Goal: Transaction & Acquisition: Obtain resource

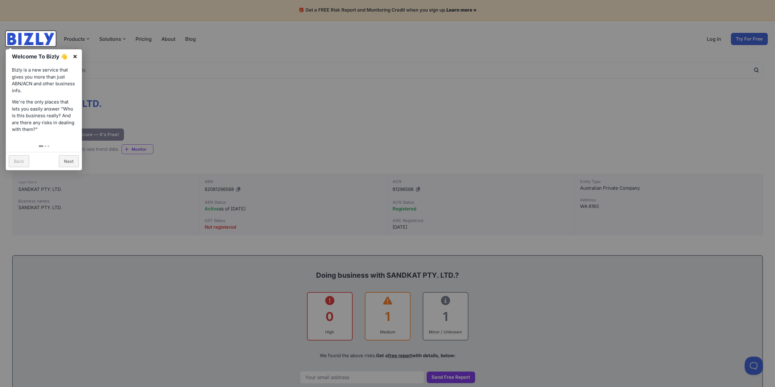
click at [76, 57] on link "×" at bounding box center [75, 56] width 14 height 14
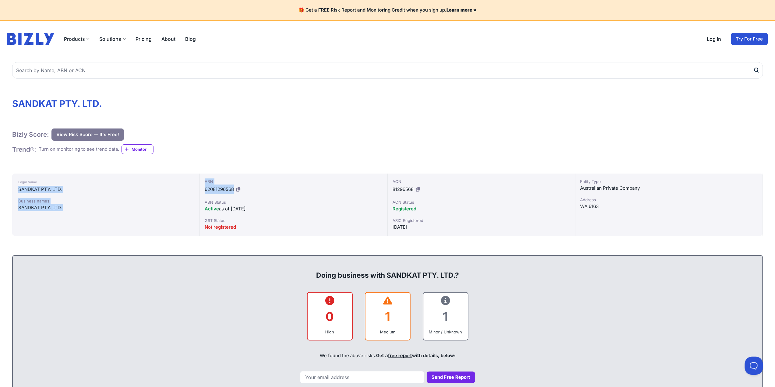
drag, startPoint x: 18, startPoint y: 191, endPoint x: 345, endPoint y: 164, distance: 327.6
click at [233, 189] on div "Legal Name SANDKAT PTY. LTD. Business names SANDKAT PTY. LTD. ABN 62081296568 A…" at bounding box center [387, 205] width 751 height 62
drag, startPoint x: 205, startPoint y: 188, endPoint x: 234, endPoint y: 187, distance: 29.6
click at [234, 187] on span "62081296568" at bounding box center [219, 189] width 29 height 6
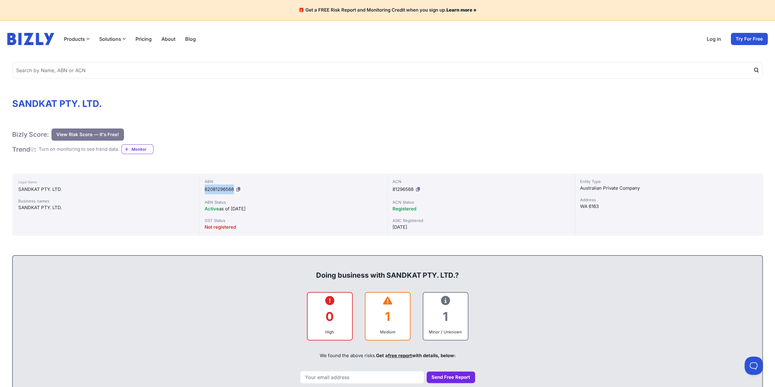
copy span "62081296568"
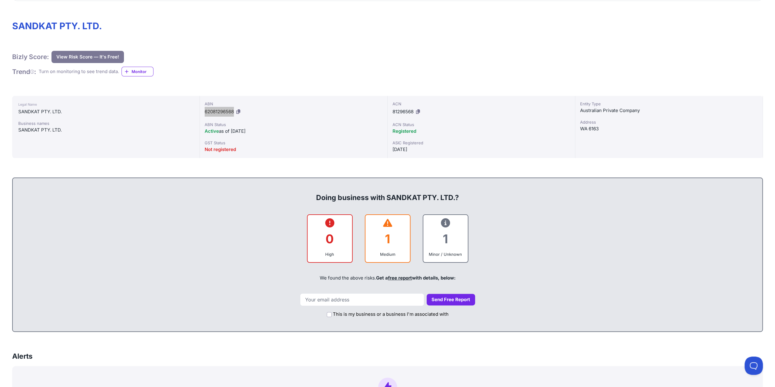
scroll to position [91, 0]
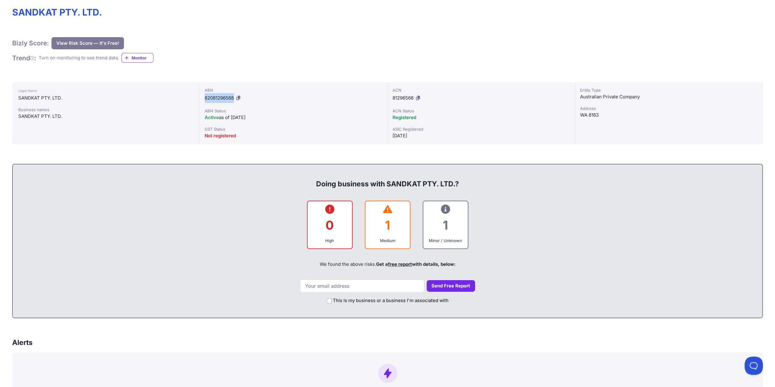
click at [401, 263] on link "free report" at bounding box center [400, 264] width 24 height 6
click at [357, 287] on input "email" at bounding box center [362, 286] width 124 height 13
type input "[PERSON_NAME][EMAIL_ADDRESS][DOMAIN_NAME]"
click at [449, 285] on button "Send Free Report" at bounding box center [451, 286] width 48 height 12
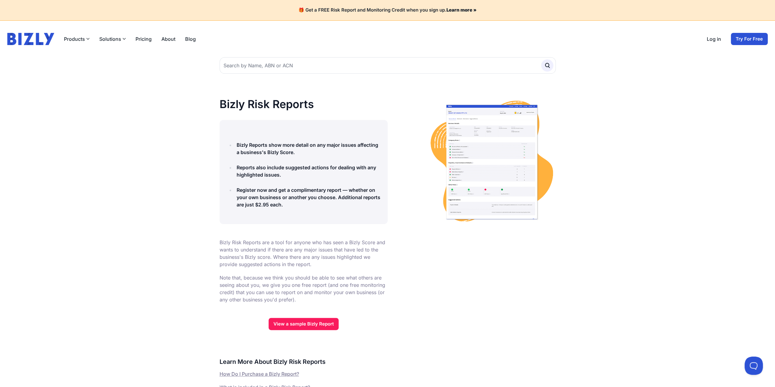
click at [745, 39] on link "Try For Free" at bounding box center [749, 39] width 37 height 12
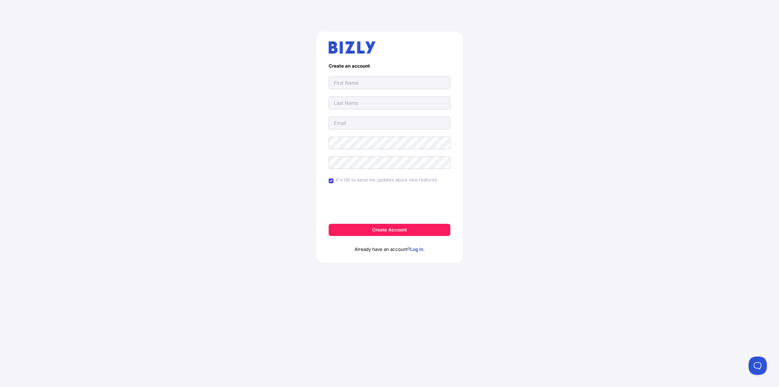
click at [370, 83] on input "text" at bounding box center [390, 82] width 122 height 13
type input "allen@palmerz.net"
click at [586, 151] on div "Create an account allen@palmerz.net allen@palmerz.net allen@palmerz.net It's OK…" at bounding box center [389, 149] width 755 height 265
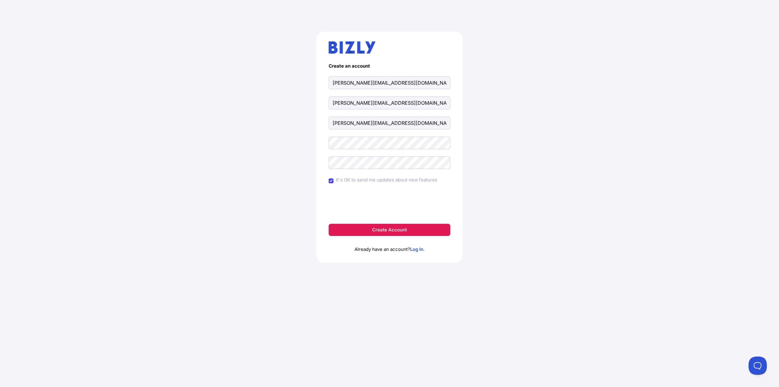
click at [385, 230] on button "Create Account" at bounding box center [390, 230] width 122 height 12
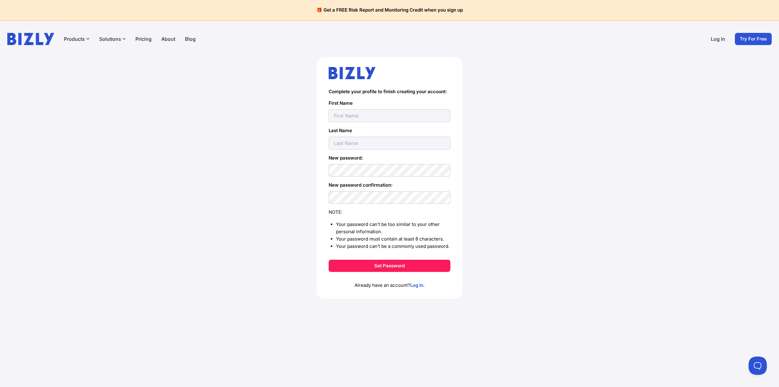
click at [382, 115] on input "text" at bounding box center [390, 115] width 122 height 13
type input "[PERSON_NAME][EMAIL_ADDRESS][DOMAIN_NAME]"
click at [391, 267] on button "Set Password" at bounding box center [390, 266] width 122 height 12
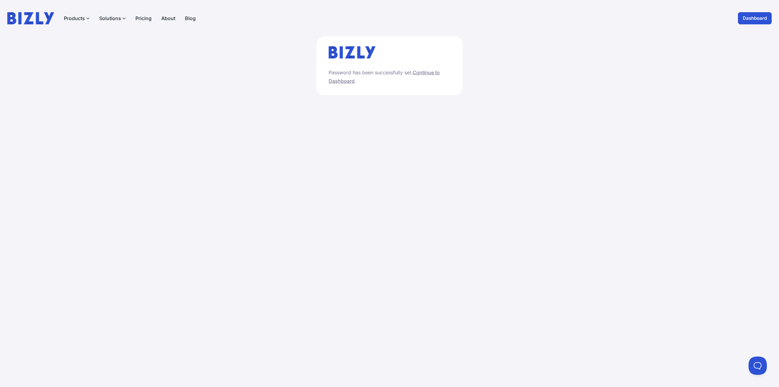
drag, startPoint x: 426, startPoint y: 73, endPoint x: 426, endPoint y: 77, distance: 4.0
click at [426, 73] on link "Continue to Dashboard" at bounding box center [384, 76] width 111 height 15
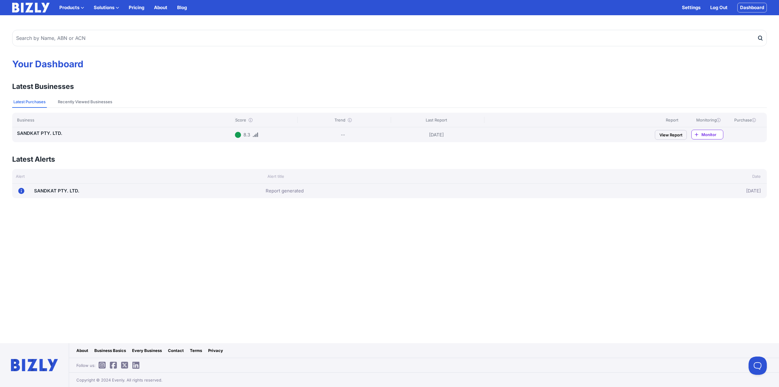
click at [671, 135] on link "View Report" at bounding box center [671, 135] width 32 height 10
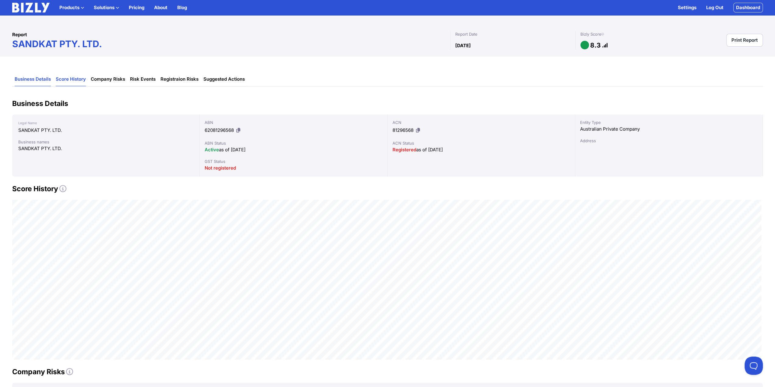
click at [72, 77] on link "Score History" at bounding box center [71, 79] width 30 height 14
click at [102, 79] on link "Company Risks" at bounding box center [108, 79] width 34 height 14
click at [144, 79] on link "Risk Events" at bounding box center [143, 79] width 26 height 14
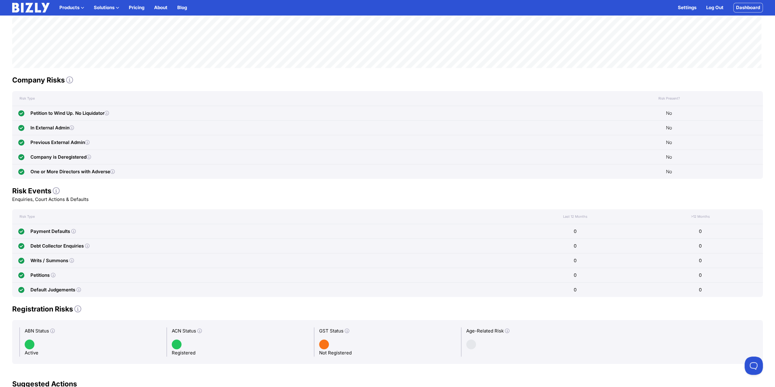
scroll to position [109, 0]
